Goal: Information Seeking & Learning: Learn about a topic

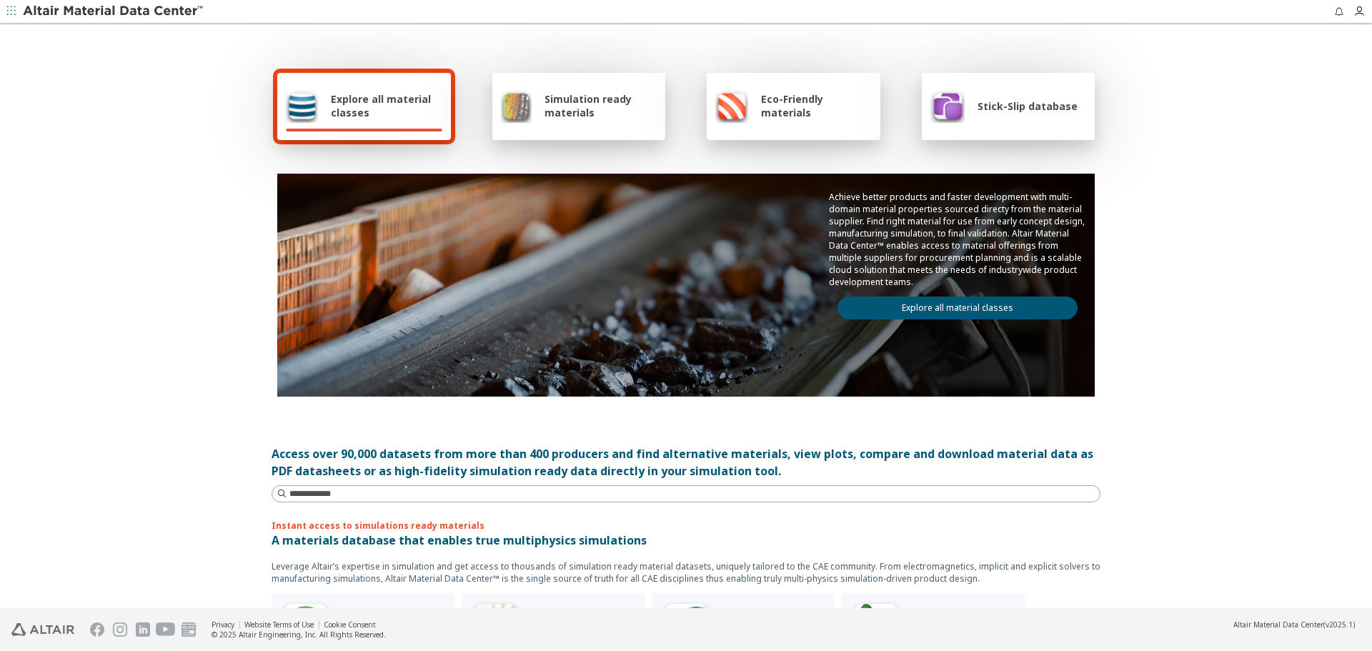
click at [974, 304] on link "Explore all material classes" at bounding box center [958, 308] width 240 height 23
click at [973, 305] on link "Explore all material classes" at bounding box center [958, 308] width 240 height 23
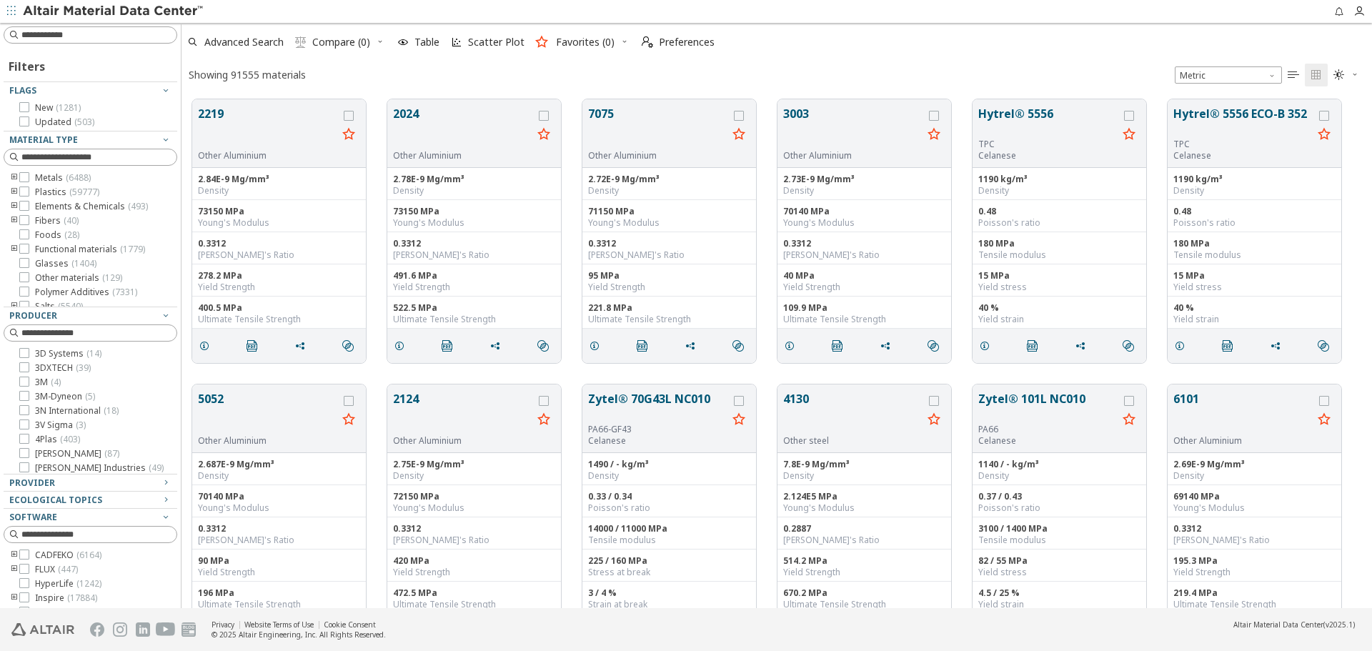
scroll to position [11, 11]
click at [138, 41] on input at bounding box center [91, 35] width 171 height 16
click at [45, 36] on input at bounding box center [91, 35] width 171 height 16
paste input "******"
type input "******"
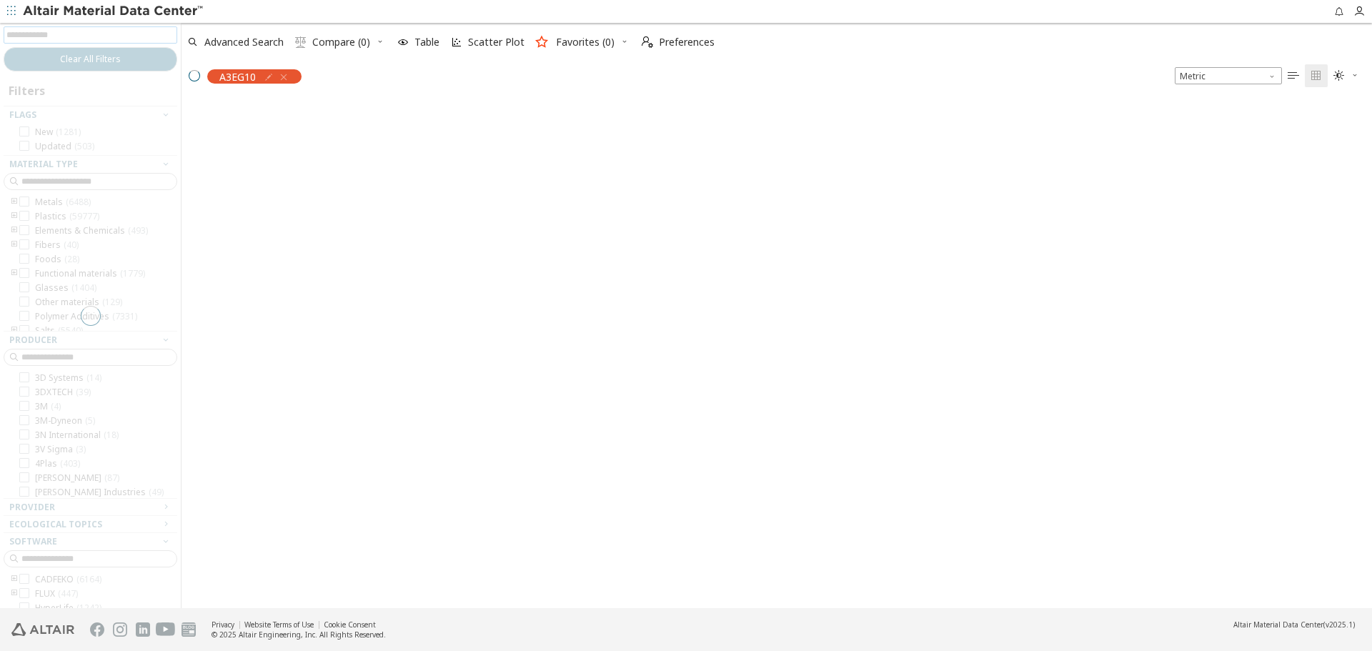
scroll to position [507, 1180]
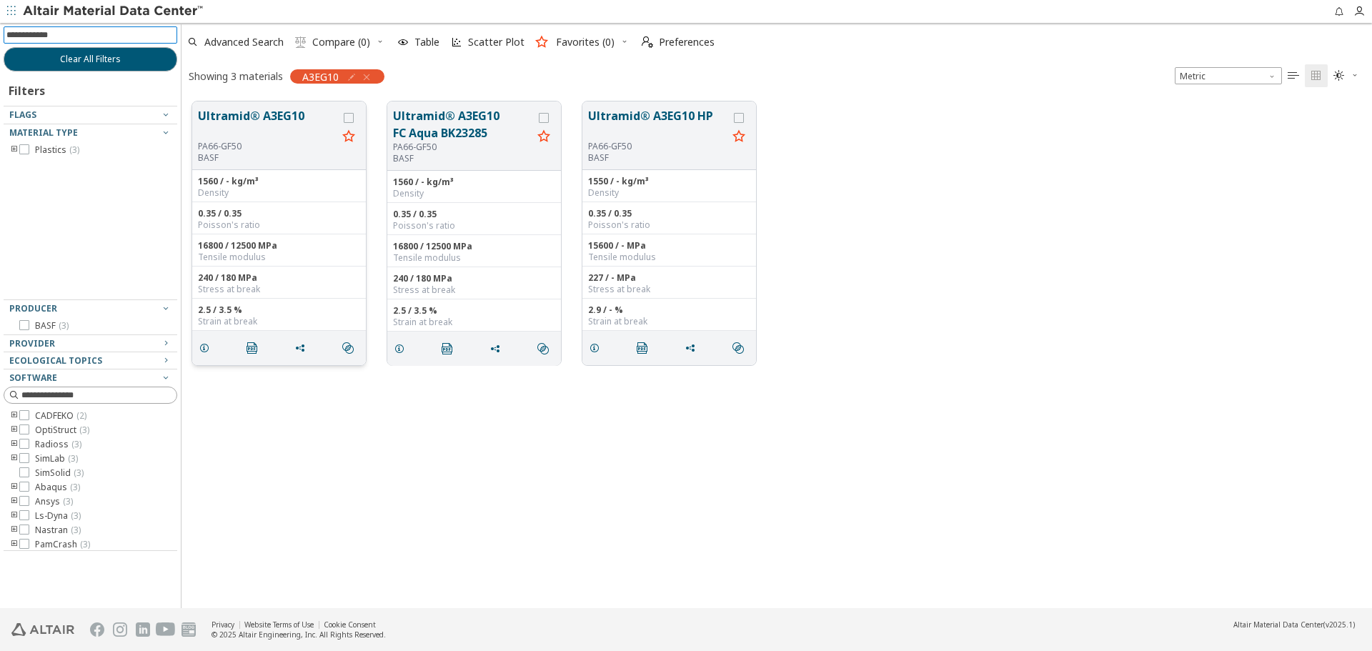
click at [282, 127] on button "Ultramid® A3EG10" at bounding box center [267, 124] width 139 height 34
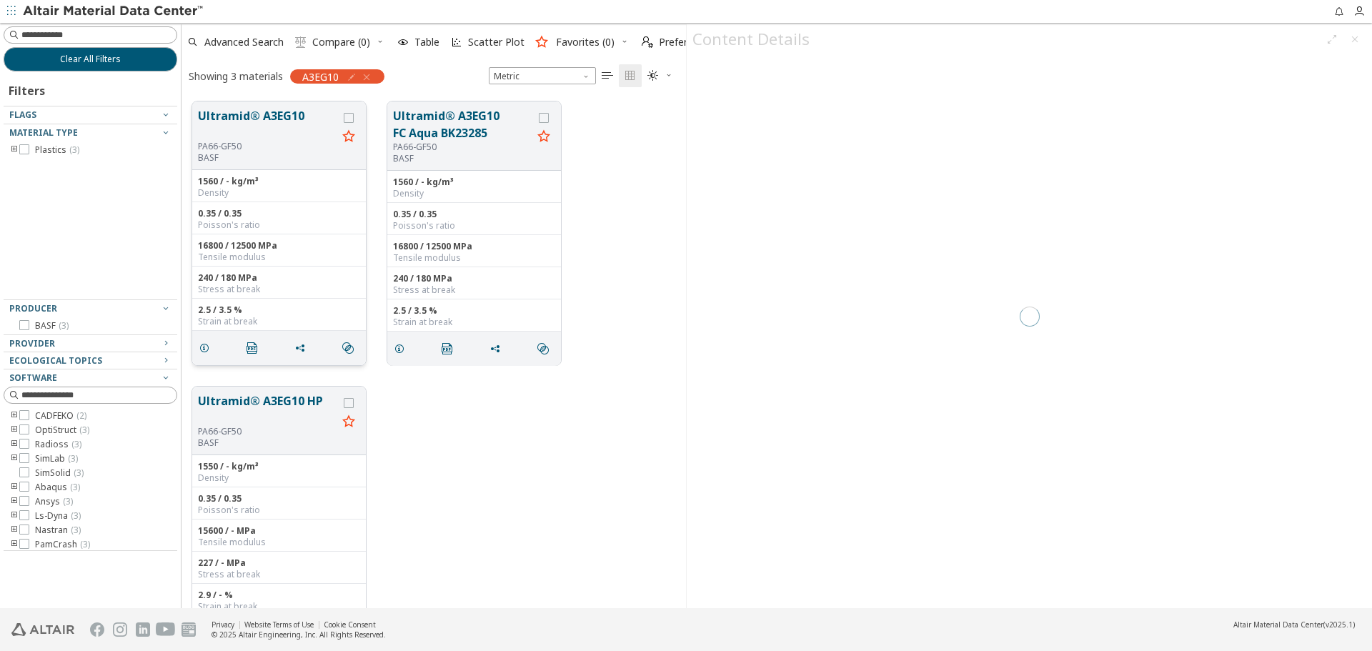
scroll to position [507, 494]
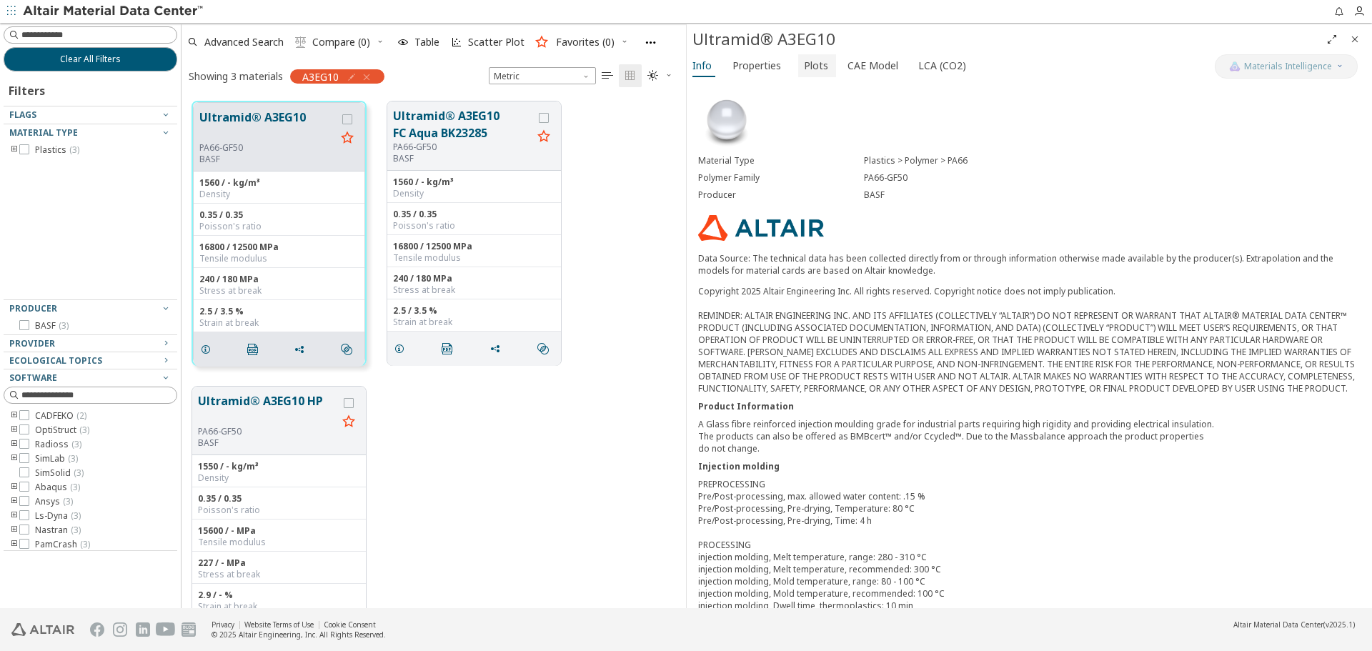
click at [815, 71] on span "Plots" at bounding box center [816, 65] width 24 height 23
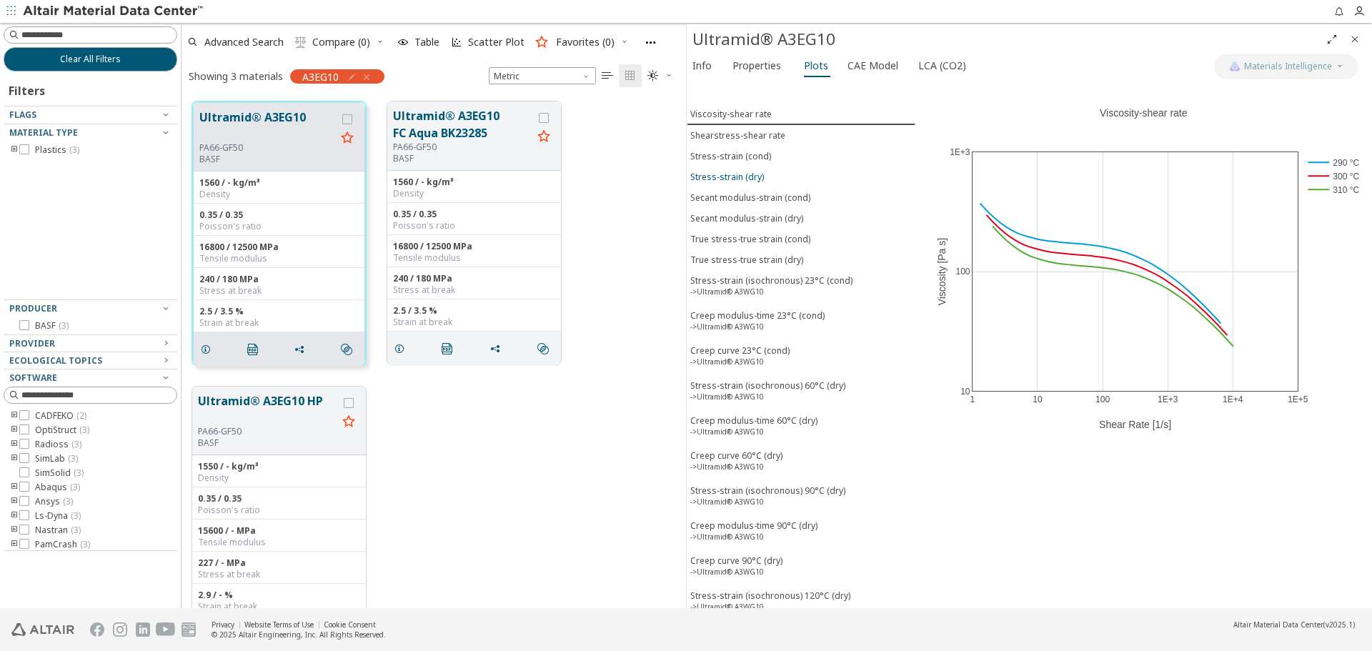
click at [779, 177] on span "Stress-strain (dry)" at bounding box center [802, 177] width 222 height 12
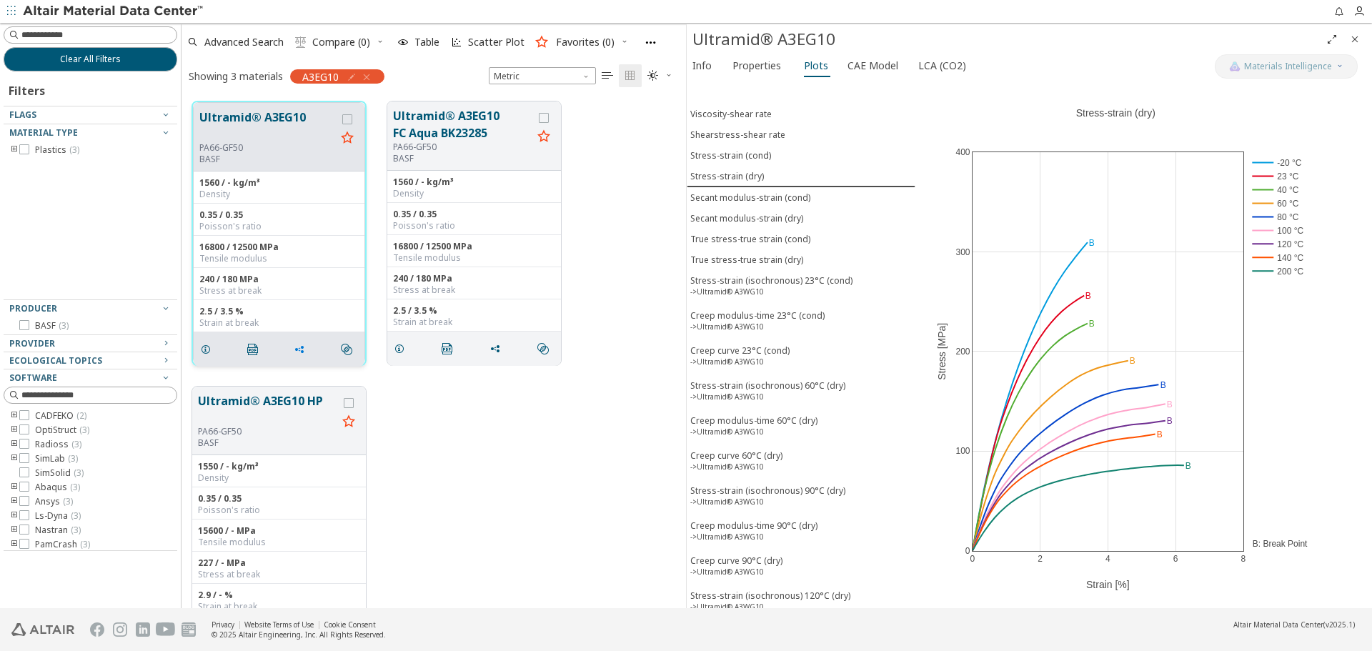
click at [302, 350] on icon "grid" at bounding box center [299, 349] width 11 height 11
click at [347, 377] on span "Copy to Clipboard" at bounding box center [359, 376] width 99 height 23
